Goal: Task Accomplishment & Management: Complete application form

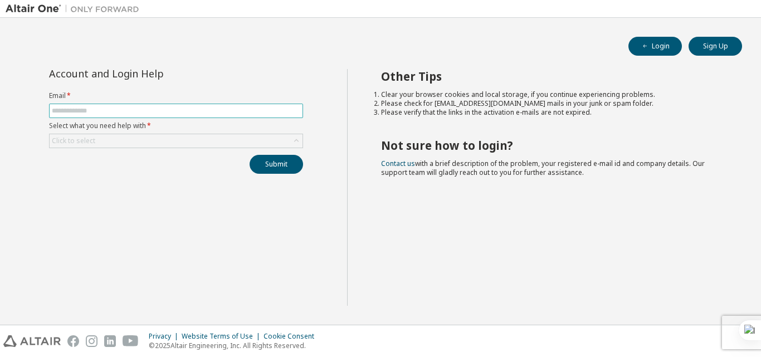
click at [167, 112] on input "text" at bounding box center [176, 110] width 248 height 9
type input "**********"
click at [150, 137] on div "Click to select" at bounding box center [176, 140] width 253 height 13
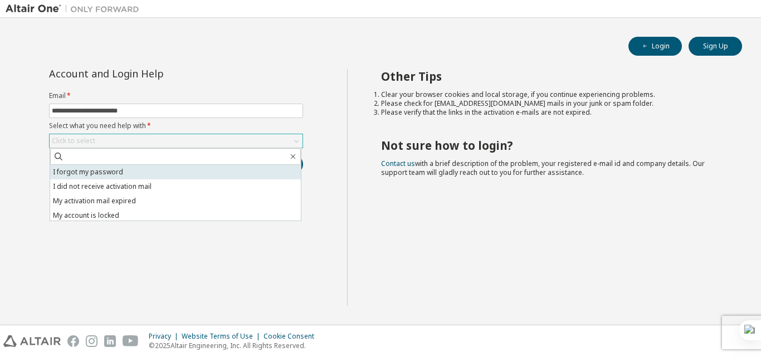
click at [139, 167] on li "I forgot my password" at bounding box center [175, 172] width 251 height 14
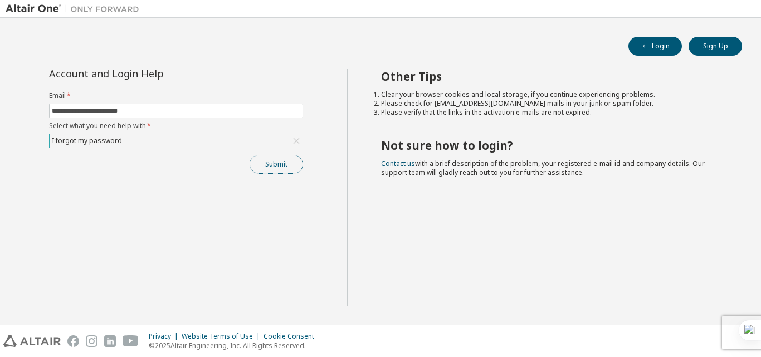
click at [287, 163] on button "Submit" at bounding box center [276, 164] width 53 height 19
click at [282, 162] on button "Submit" at bounding box center [276, 164] width 53 height 19
click at [705, 41] on button "Sign Up" at bounding box center [715, 46] width 53 height 19
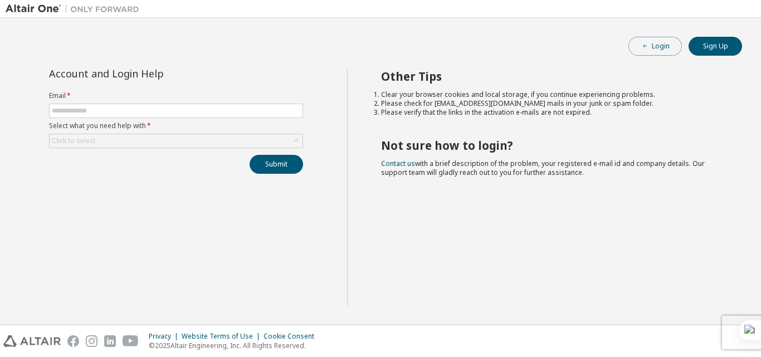
click at [652, 43] on button "Login" at bounding box center [654, 46] width 53 height 19
